Goal: Browse casually: Explore the website without a specific task or goal

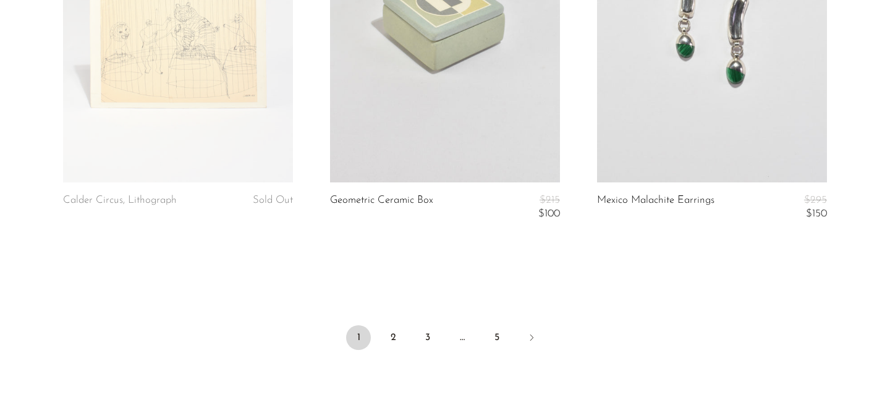
scroll to position [4635, 0]
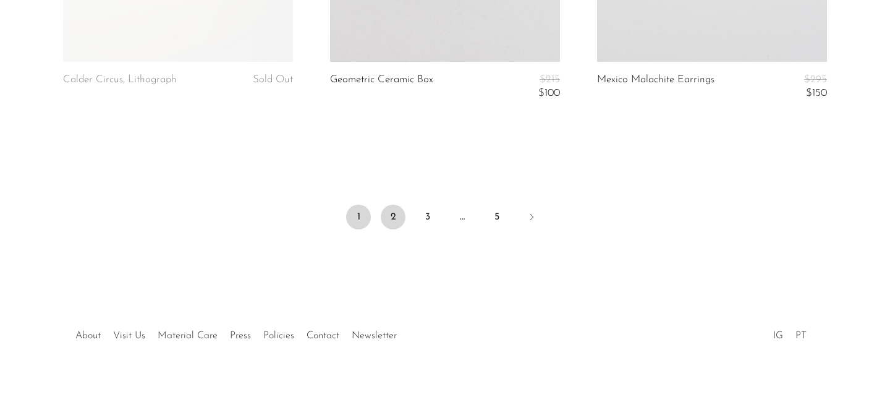
click at [381, 215] on link "2" at bounding box center [393, 217] width 25 height 25
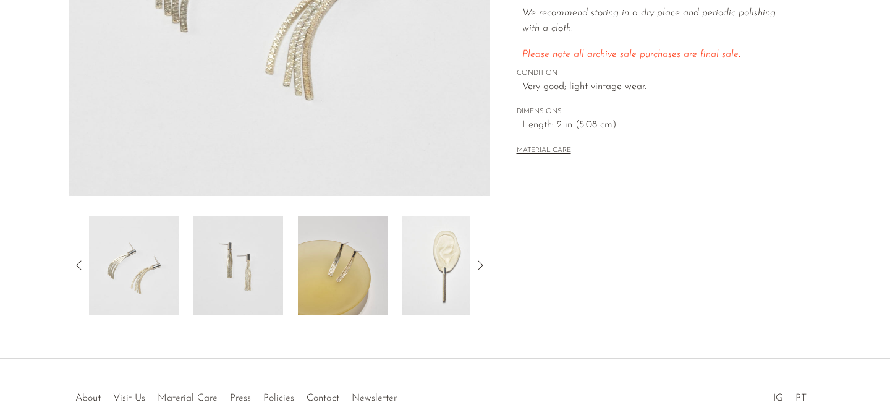
scroll to position [362, 0]
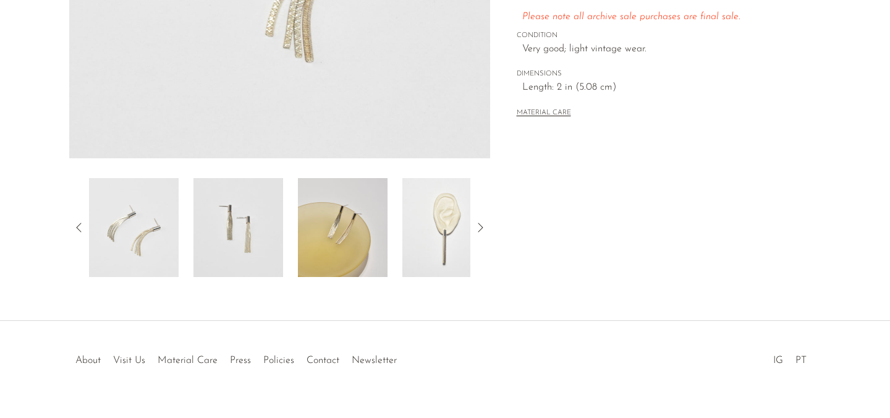
click at [446, 242] on img at bounding box center [447, 227] width 90 height 99
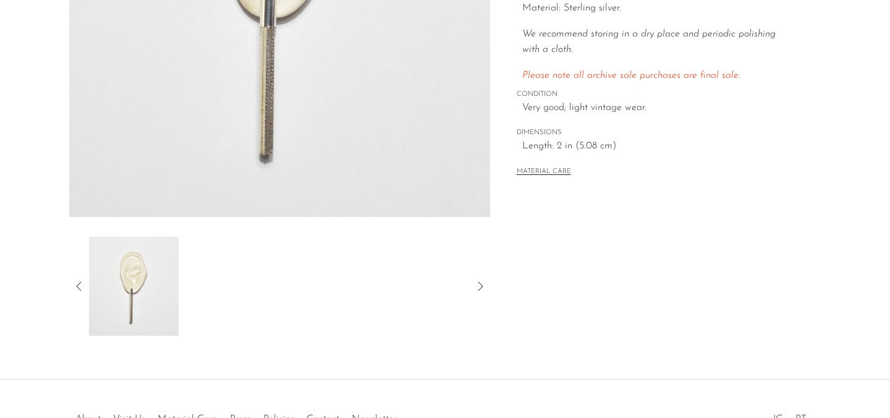
scroll to position [326, 0]
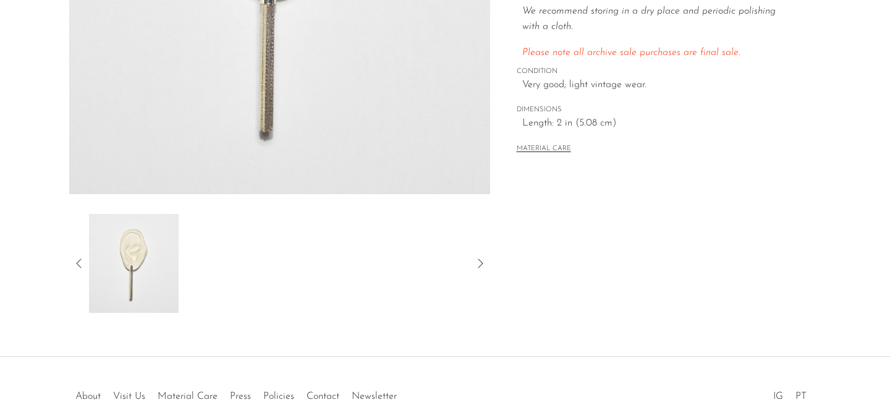
click at [82, 268] on icon at bounding box center [79, 263] width 15 height 15
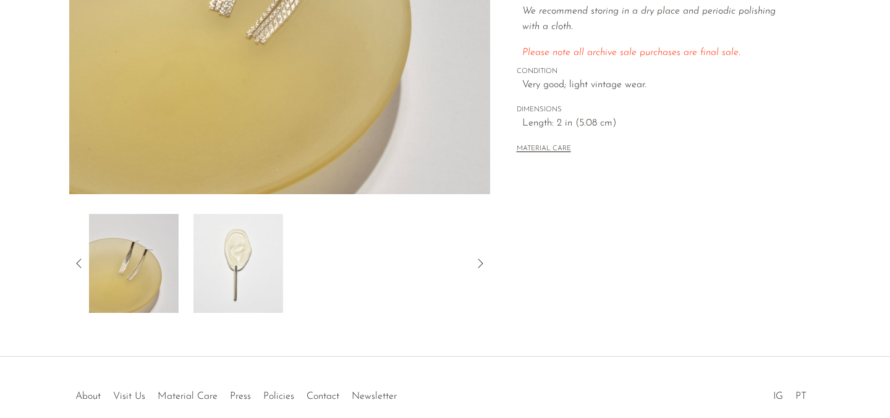
click at [137, 264] on img at bounding box center [134, 263] width 90 height 99
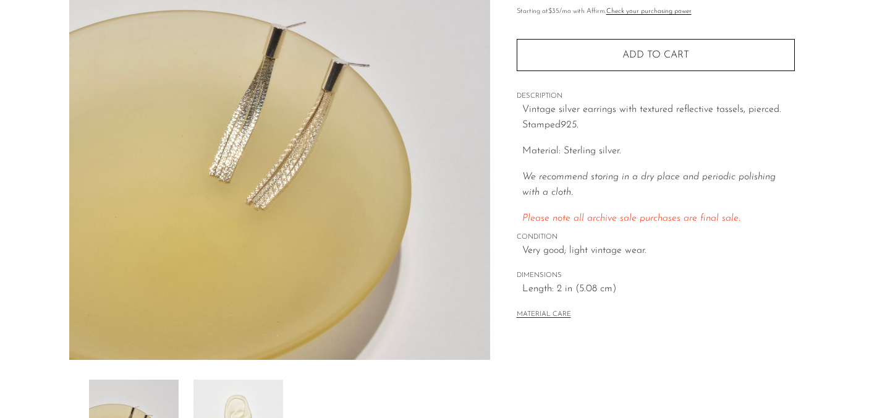
scroll to position [130, 0]
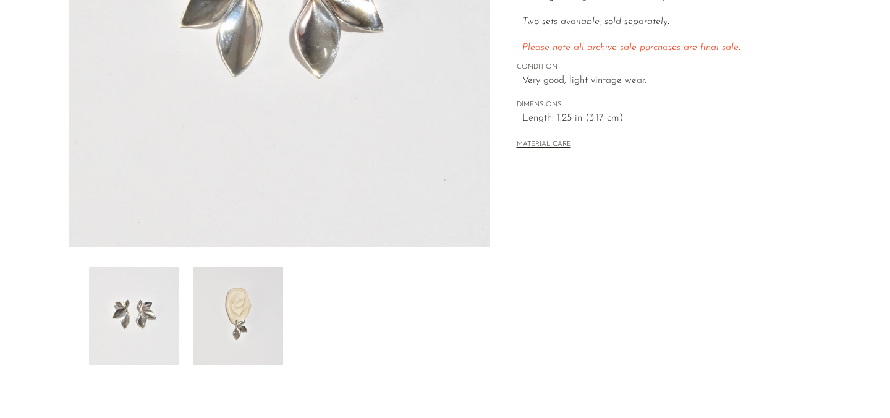
scroll to position [387, 0]
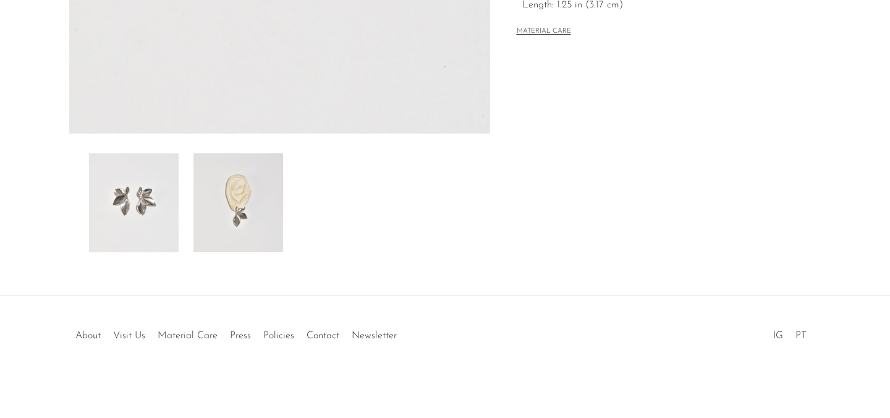
click at [262, 211] on img at bounding box center [238, 202] width 90 height 99
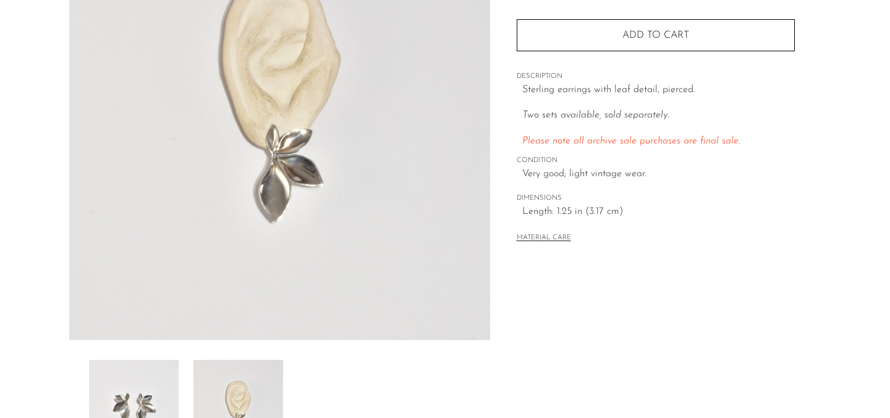
scroll to position [166, 0]
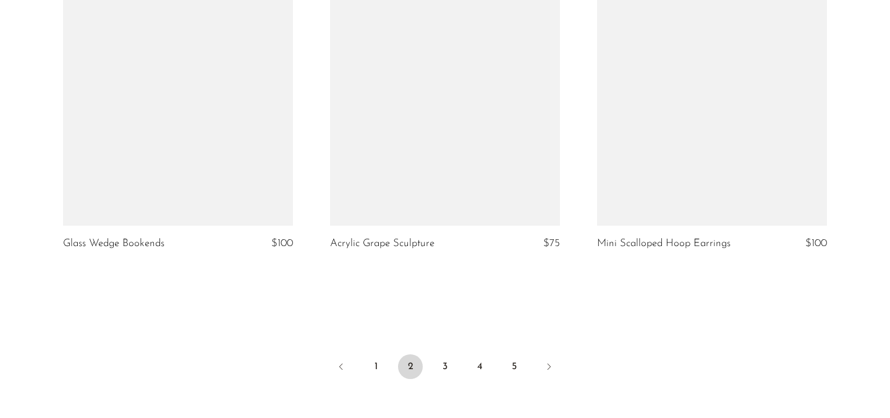
scroll to position [4449, 0]
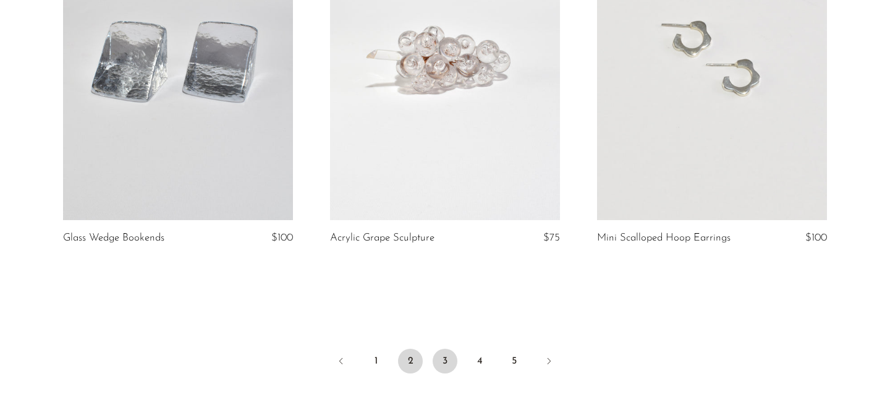
click at [443, 360] on link "3" at bounding box center [445, 361] width 25 height 25
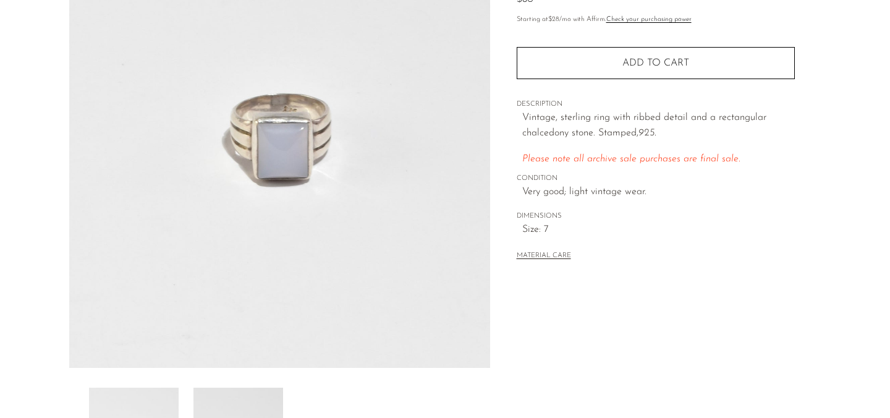
scroll to position [301, 0]
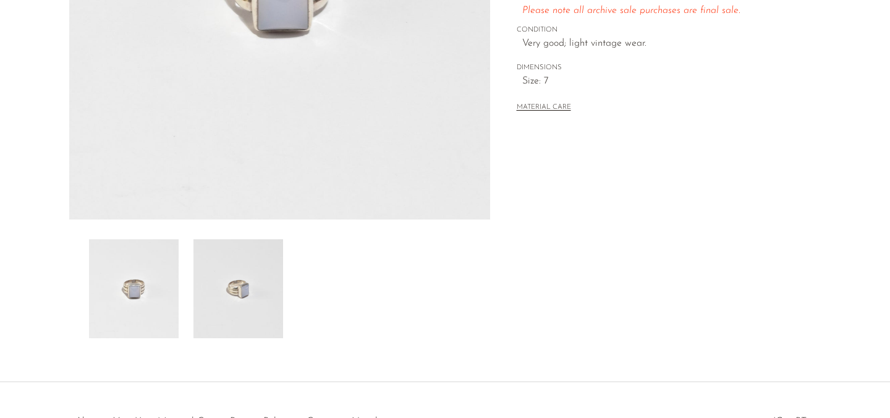
click at [260, 298] on img at bounding box center [238, 288] width 90 height 99
click at [151, 284] on img at bounding box center [134, 288] width 90 height 99
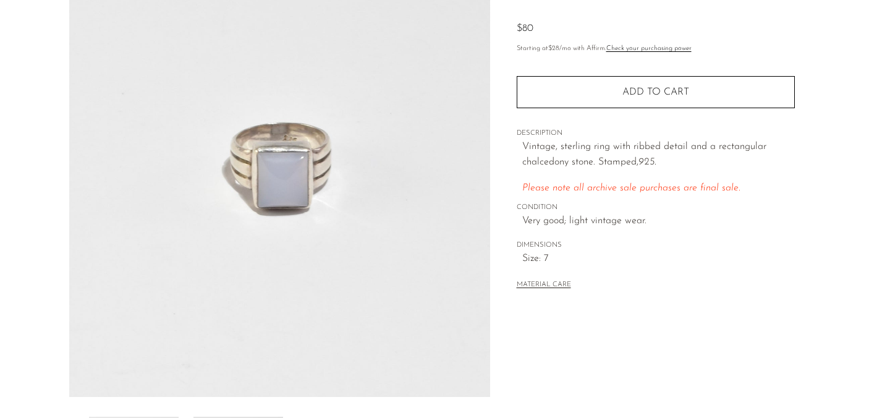
scroll to position [107, 0]
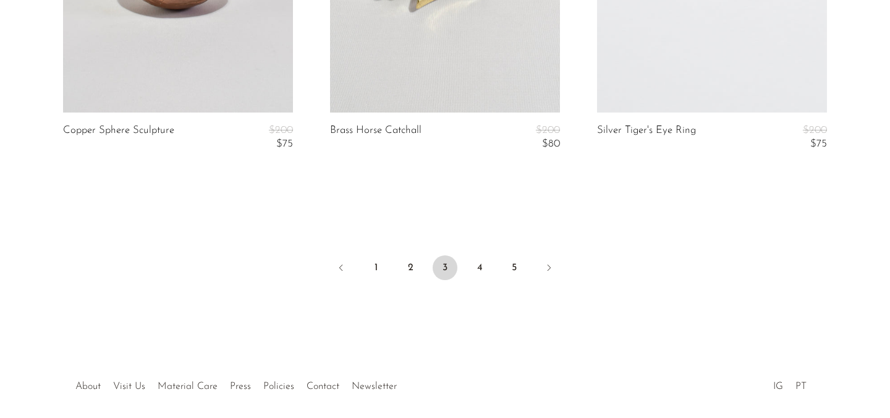
scroll to position [4622, 0]
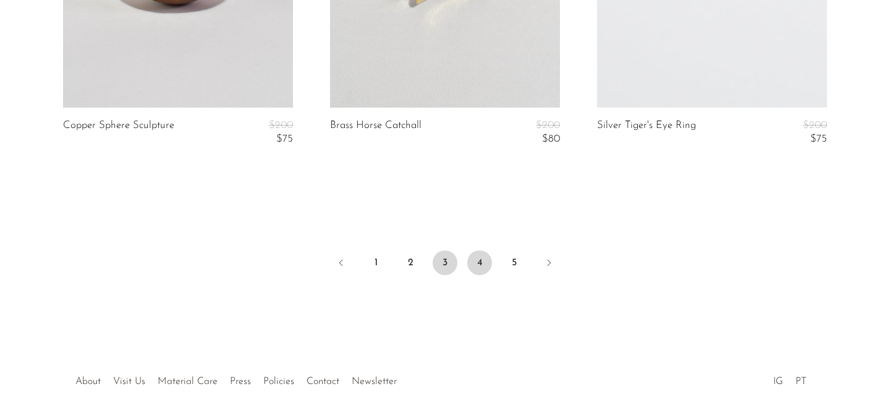
click at [479, 264] on link "4" at bounding box center [479, 262] width 25 height 25
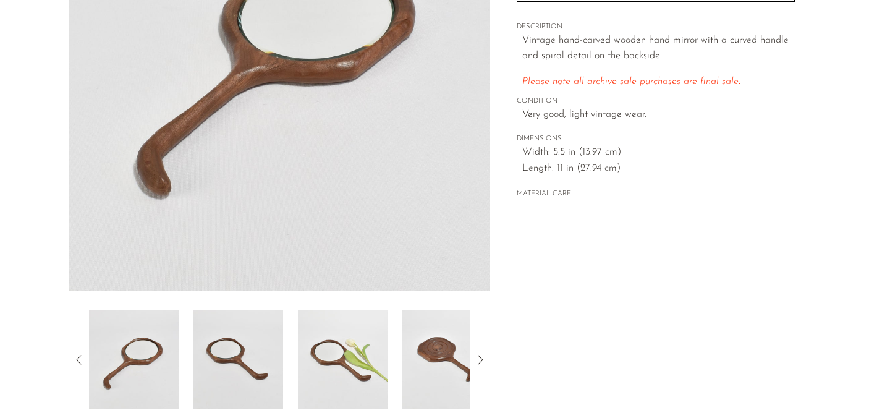
scroll to position [231, 0]
click at [360, 358] on img at bounding box center [343, 359] width 90 height 99
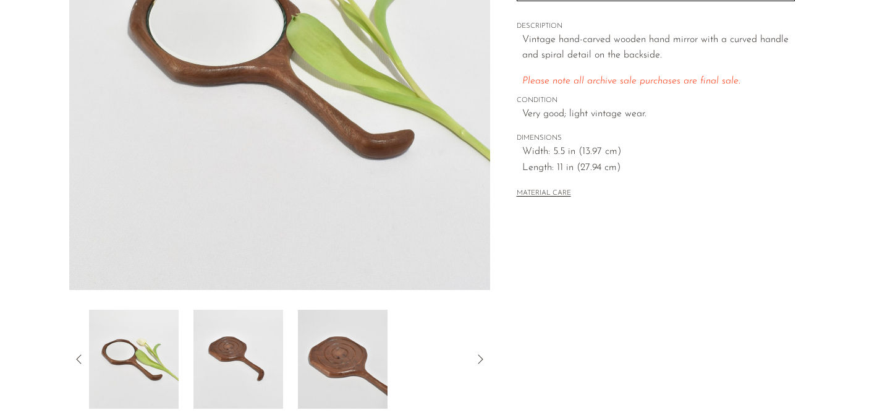
click at [245, 356] on img at bounding box center [238, 359] width 90 height 99
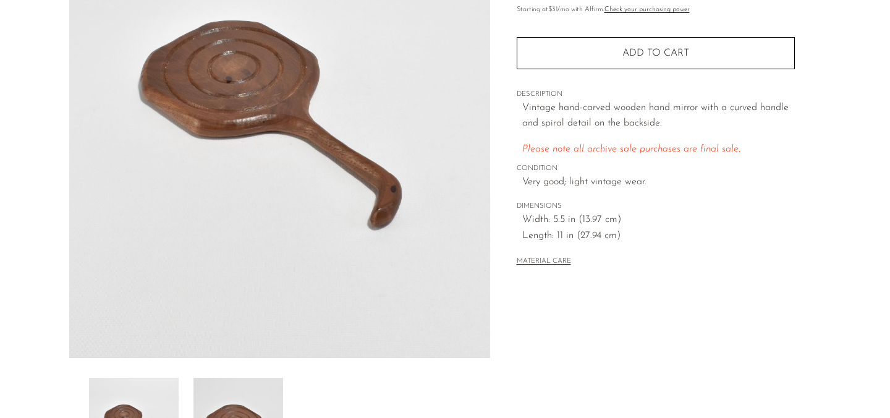
scroll to position [162, 0]
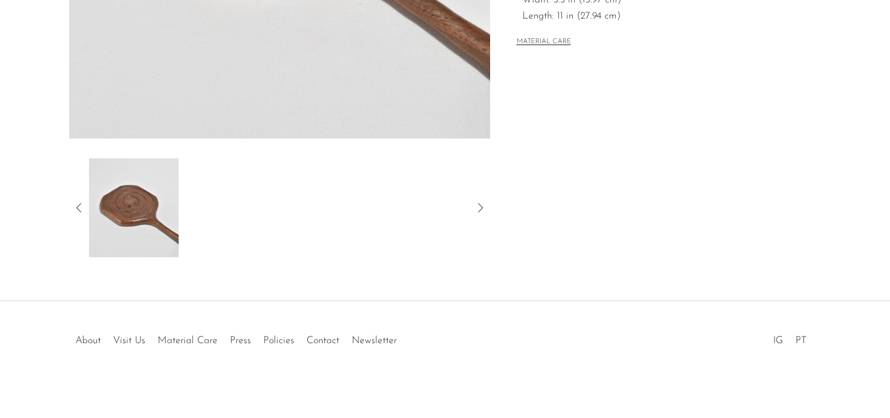
scroll to position [383, 0]
click at [80, 203] on icon at bounding box center [78, 206] width 5 height 9
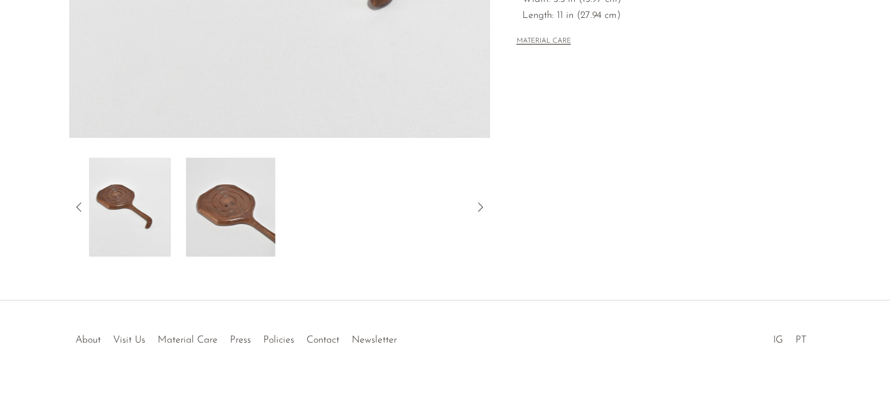
click at [80, 203] on icon at bounding box center [78, 206] width 5 height 9
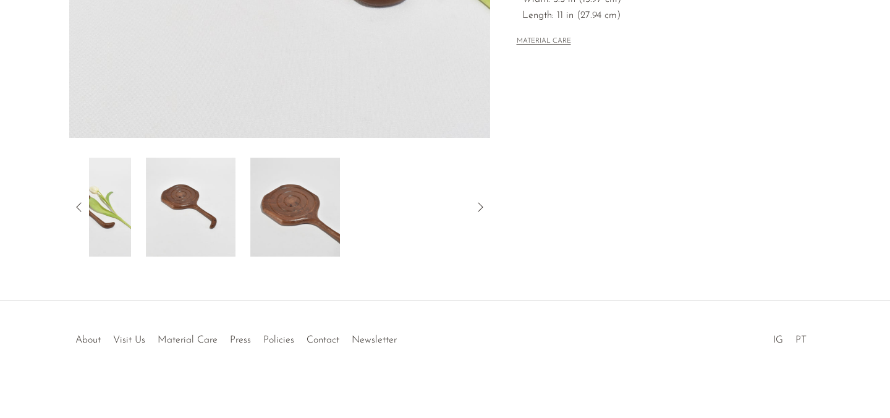
click at [80, 203] on icon at bounding box center [78, 206] width 5 height 9
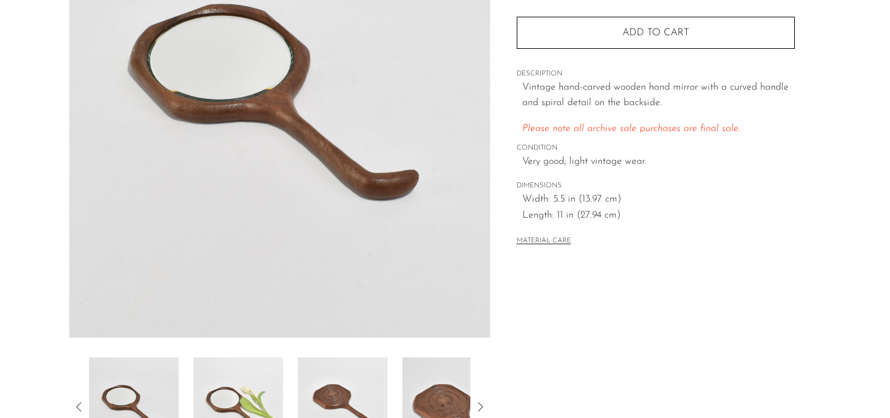
scroll to position [0, 0]
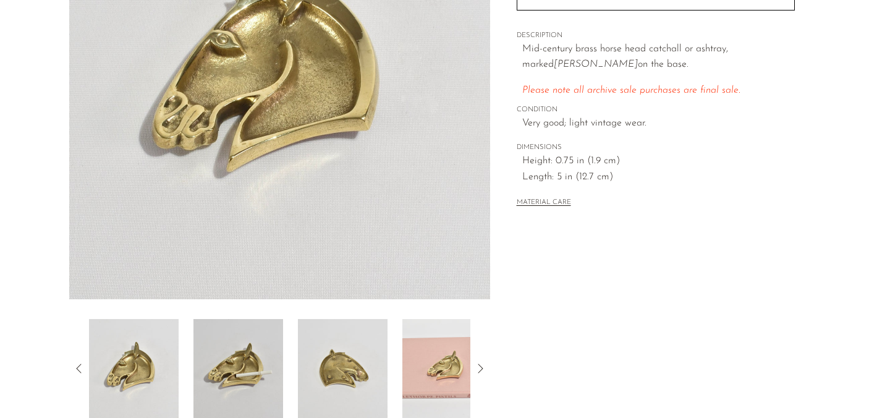
scroll to position [252, 0]
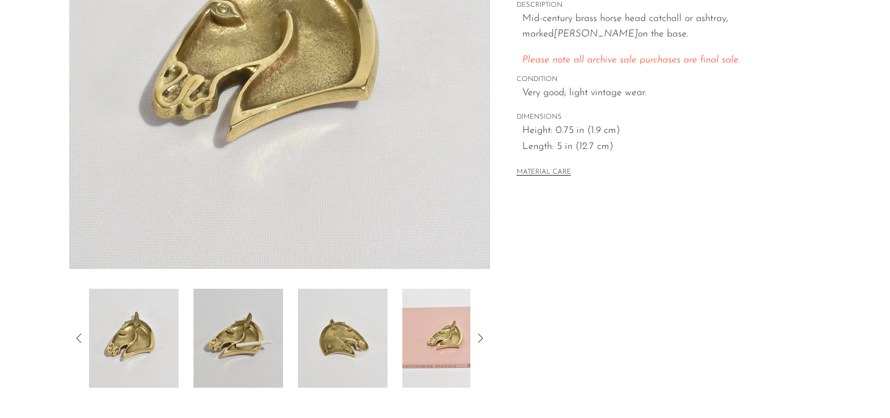
click at [440, 337] on img at bounding box center [447, 338] width 90 height 99
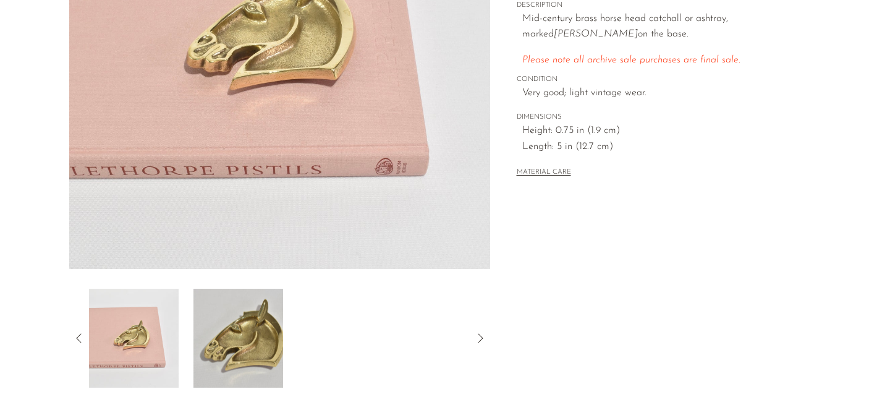
click at [132, 334] on img at bounding box center [134, 338] width 90 height 99
click at [75, 334] on icon at bounding box center [79, 338] width 15 height 15
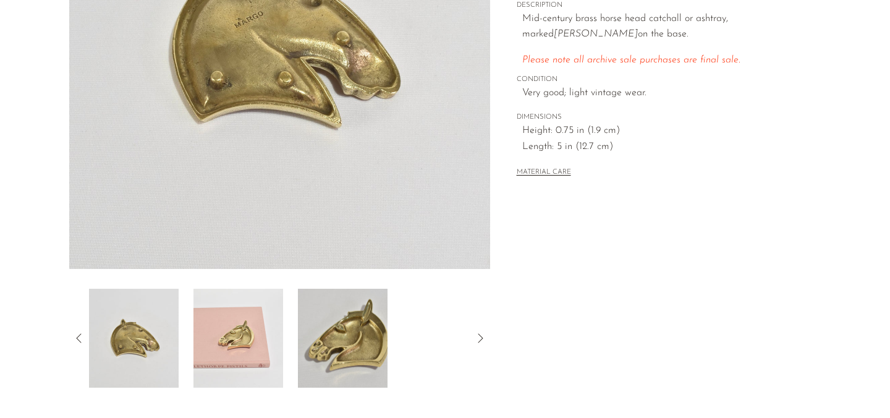
click at [77, 333] on icon at bounding box center [79, 338] width 15 height 15
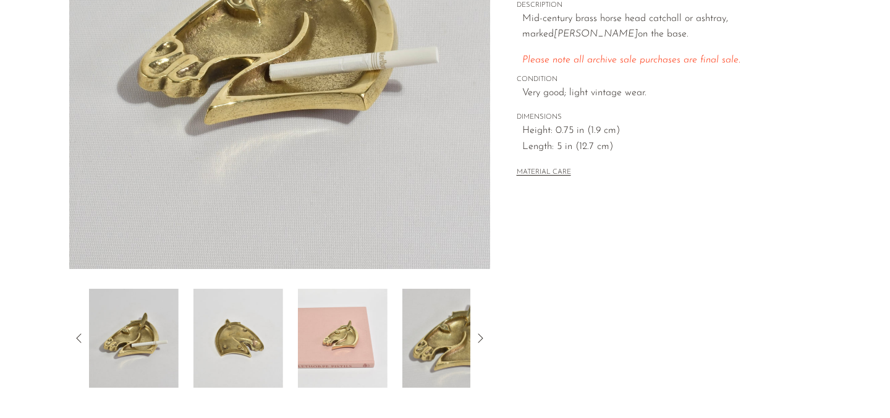
click at [125, 327] on img at bounding box center [134, 338] width 90 height 99
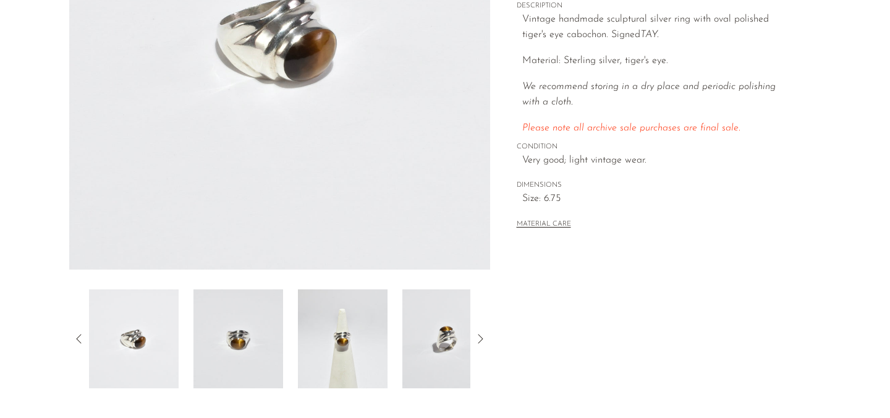
scroll to position [252, 0]
click at [234, 342] on img at bounding box center [238, 338] width 90 height 99
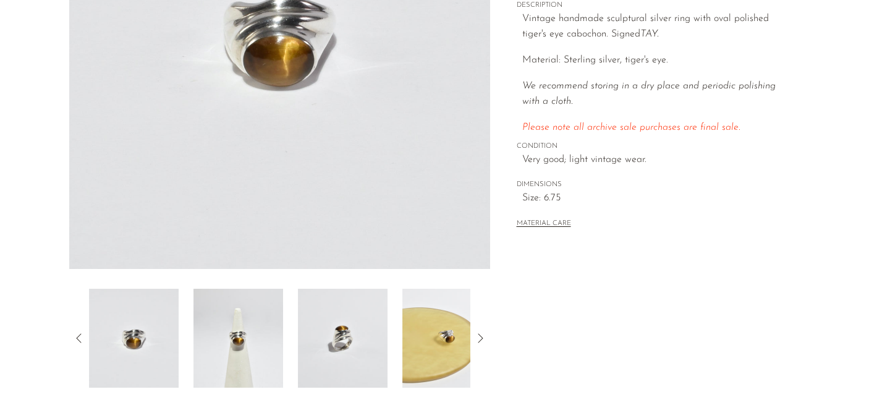
click at [254, 320] on img at bounding box center [238, 338] width 90 height 99
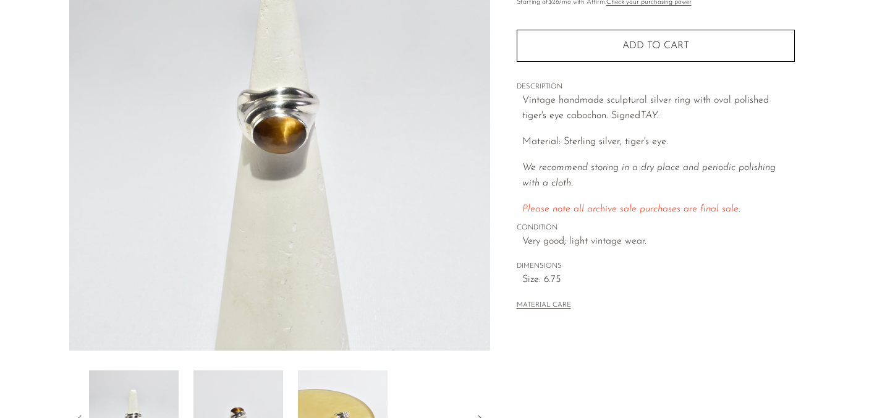
scroll to position [169, 0]
click at [229, 414] on img at bounding box center [238, 420] width 90 height 99
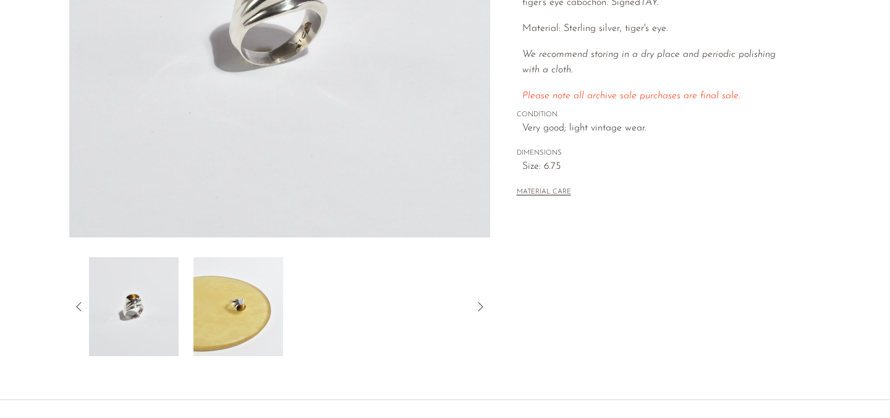
scroll to position [284, 0]
click at [77, 290] on div at bounding box center [279, 305] width 421 height 99
click at [78, 302] on icon at bounding box center [79, 305] width 15 height 15
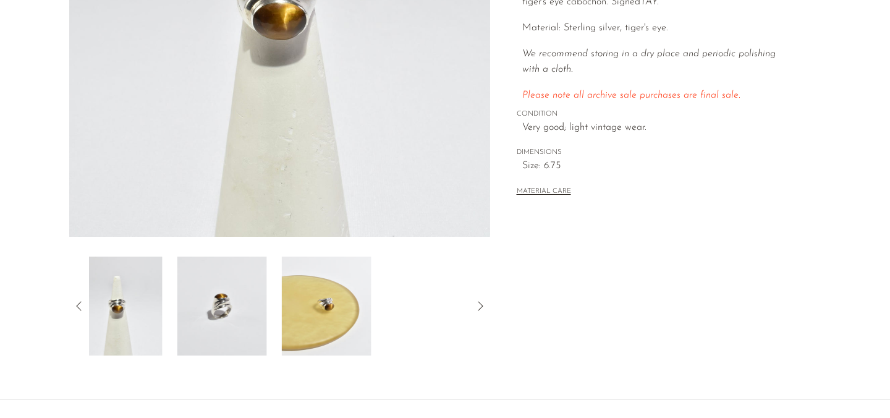
click at [78, 302] on icon at bounding box center [79, 305] width 15 height 15
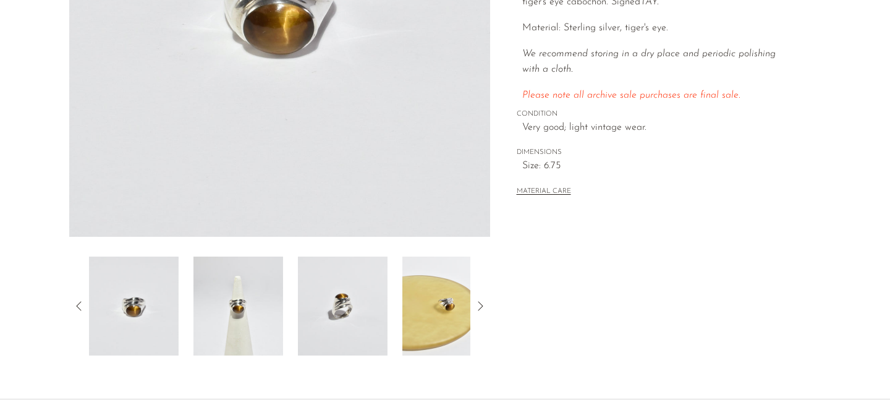
click at [142, 294] on img at bounding box center [134, 305] width 90 height 99
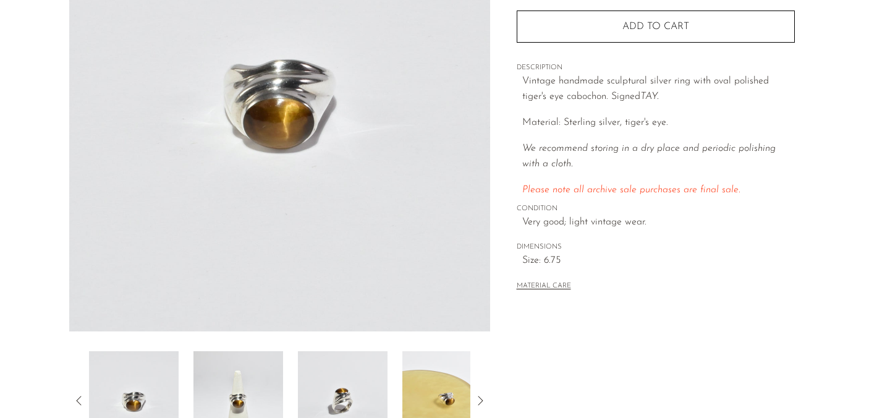
scroll to position [0, 0]
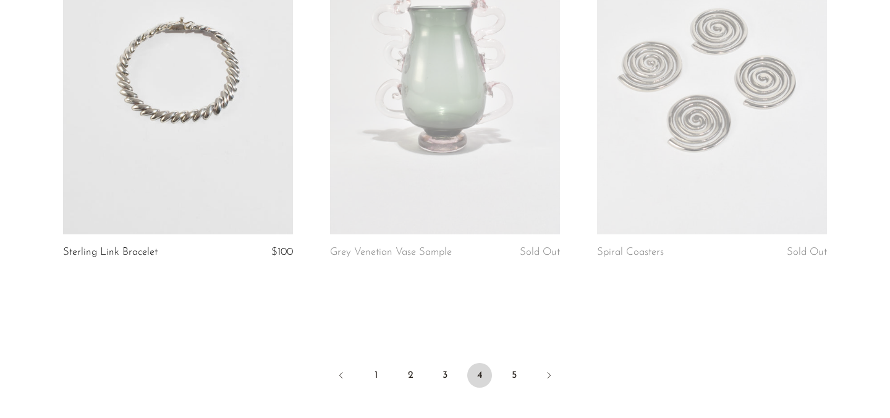
scroll to position [4637, 0]
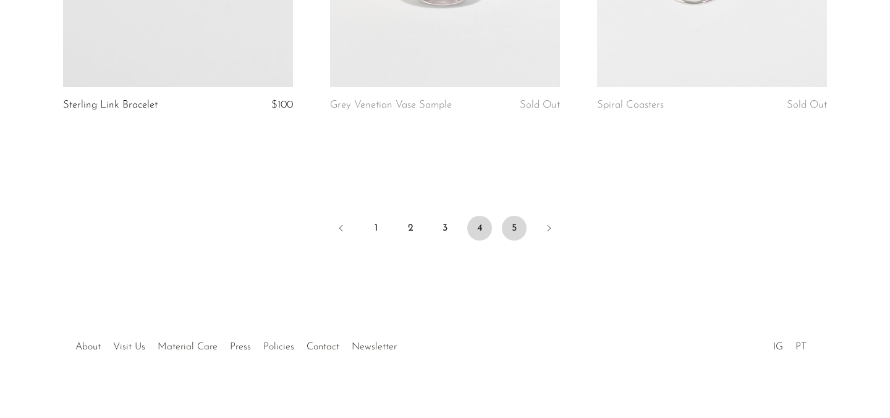
click at [514, 218] on link "5" at bounding box center [514, 228] width 25 height 25
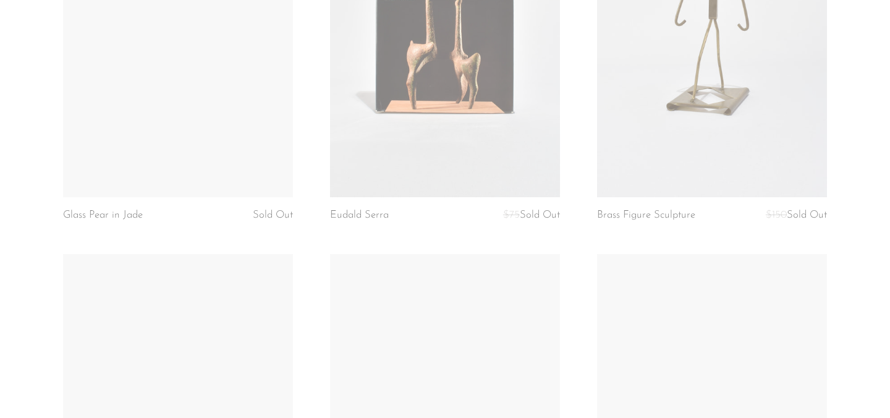
scroll to position [1288, 0]
